Goal: Information Seeking & Learning: Learn about a topic

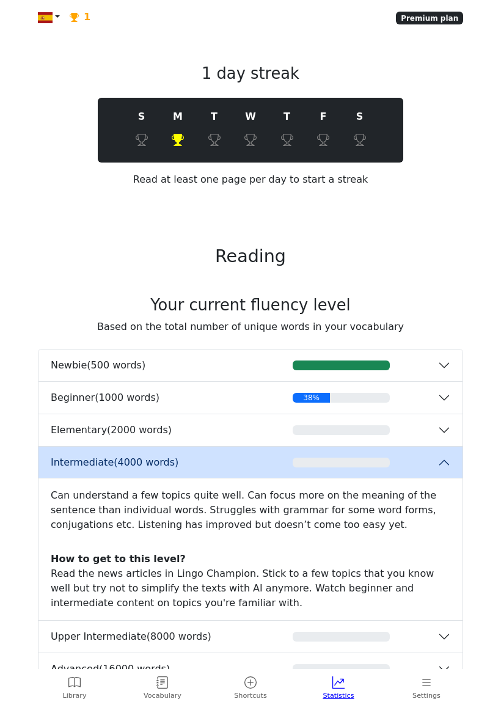
click at [70, 652] on button "Upper Intermediate ( 8000 words )" at bounding box center [250, 637] width 424 height 32
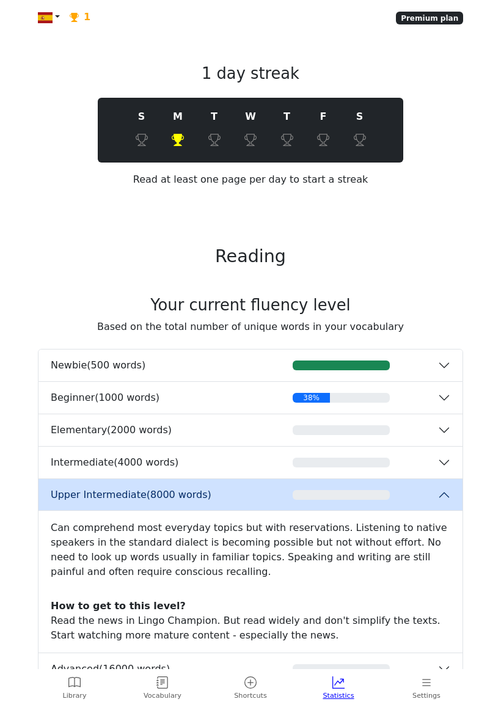
click at [76, 692] on span "Library" at bounding box center [74, 696] width 24 height 10
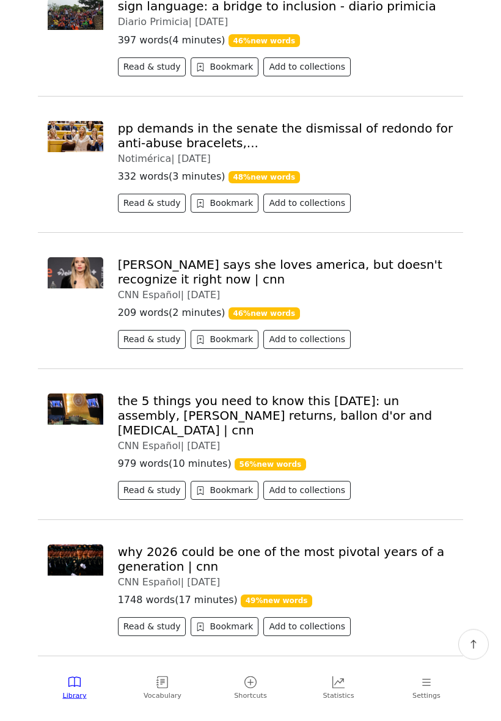
scroll to position [2734, 0]
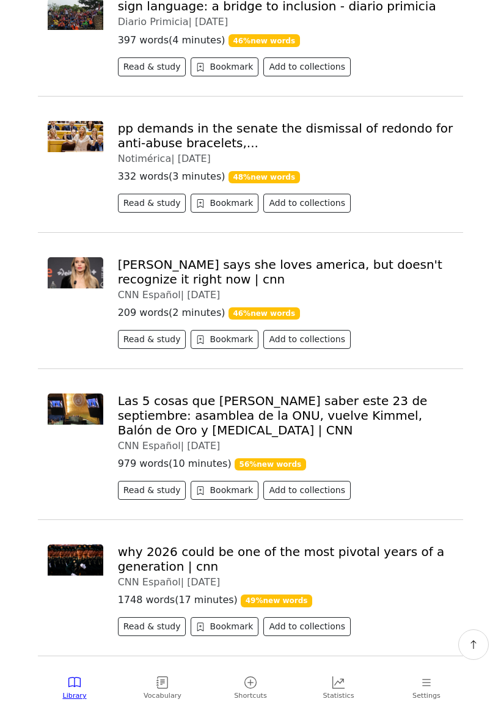
click at [323, 393] on link "Las 5 cosas que [PERSON_NAME] saber este 23 de septiembre: asamblea de la ONU, …" at bounding box center [273, 415] width 310 height 44
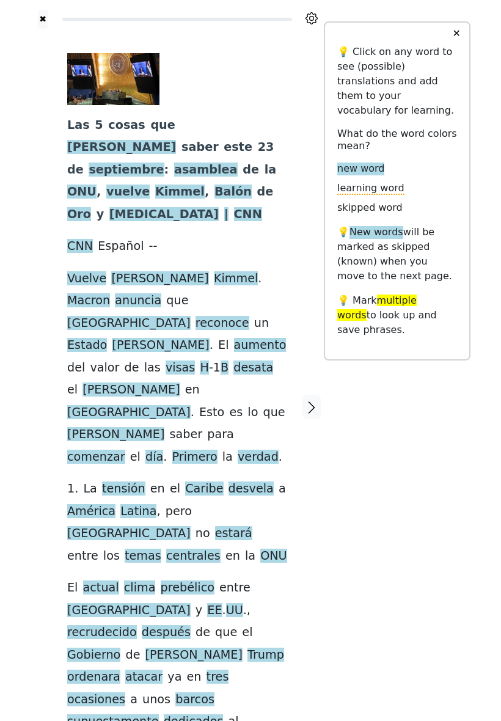
click at [47, 29] on button "✖" at bounding box center [43, 19] width 10 height 19
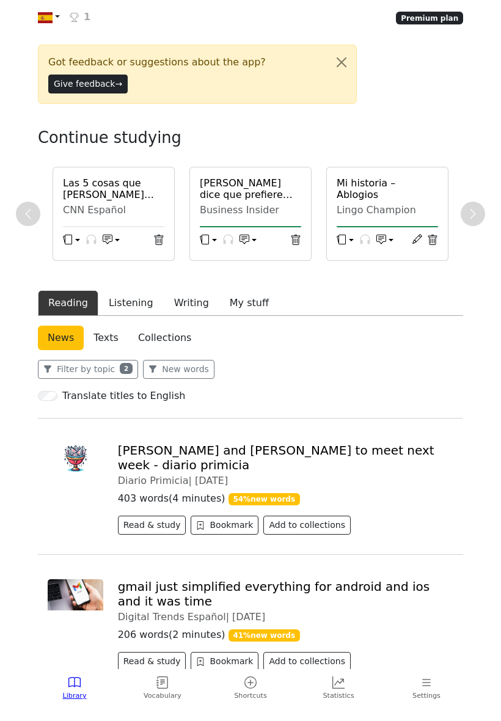
click at [161, 246] on icon at bounding box center [158, 240] width 11 height 11
